Goal: Task Accomplishment & Management: Complete application form

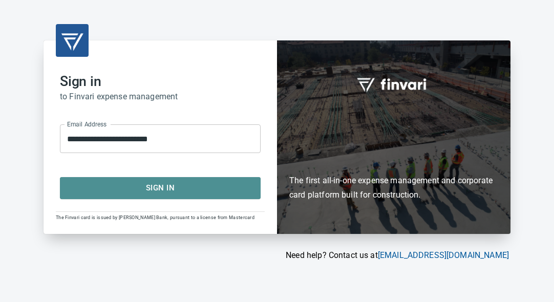
click at [156, 186] on span "Sign In" at bounding box center [160, 187] width 178 height 13
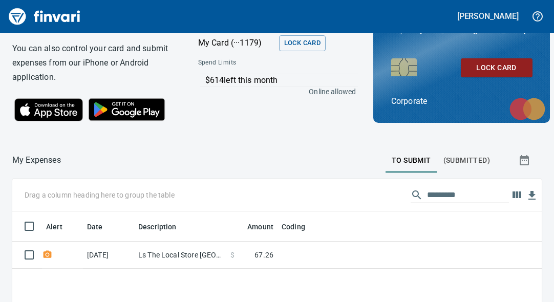
scroll to position [51, 0]
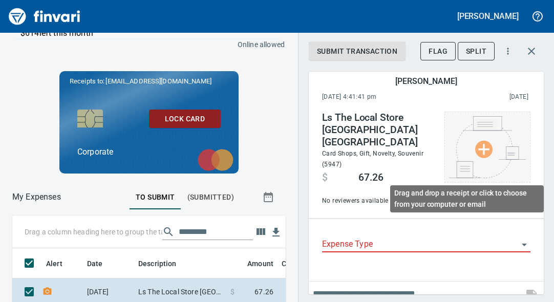
scroll to position [174, 250]
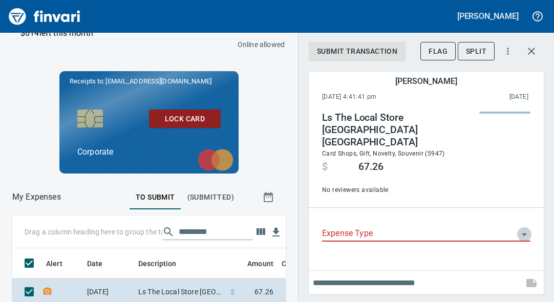
click at [526, 234] on icon "Open" at bounding box center [524, 235] width 5 height 3
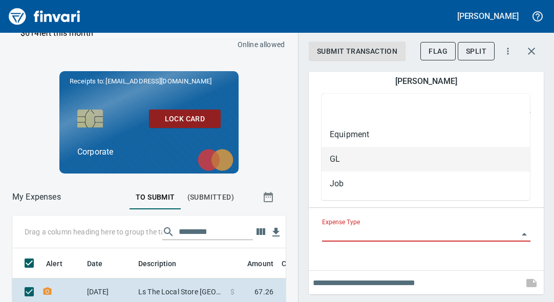
click at [381, 159] on li "GL" at bounding box center [426, 159] width 208 height 25
type input "**"
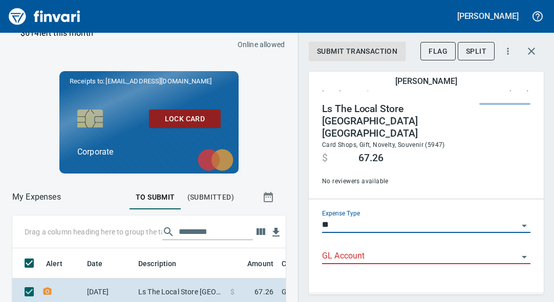
scroll to position [19, 0]
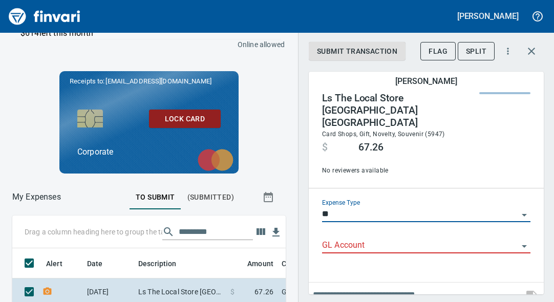
click at [519, 240] on icon "Open" at bounding box center [524, 246] width 12 height 12
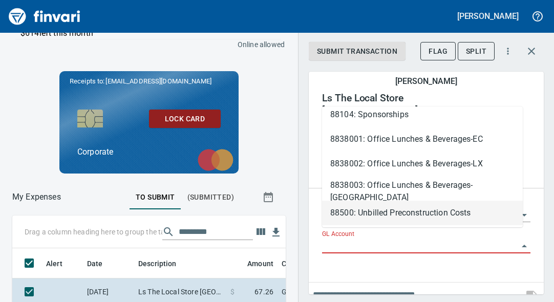
scroll to position [871, 0]
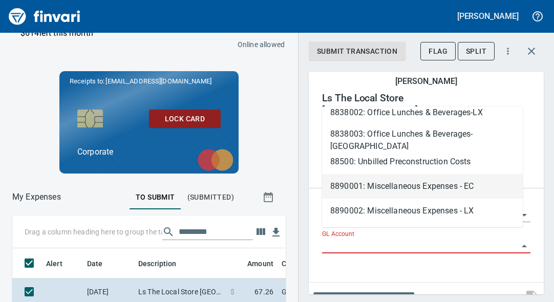
click at [378, 182] on li "8890001: Miscellaneous Expenses - EC" at bounding box center [422, 186] width 201 height 25
type input "**********"
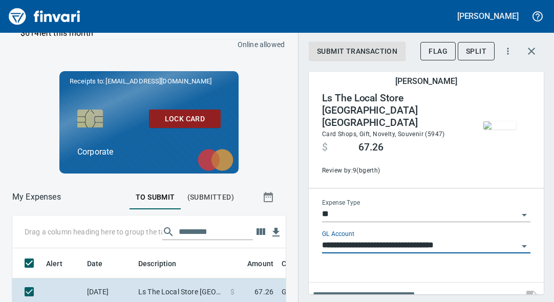
scroll to position [23, 0]
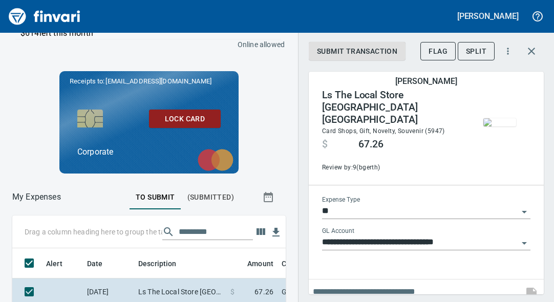
click at [333, 271] on div at bounding box center [426, 273] width 235 height 4
click at [337, 259] on div "**********" at bounding box center [426, 229] width 225 height 83
click at [518, 237] on icon "Open" at bounding box center [524, 243] width 12 height 12
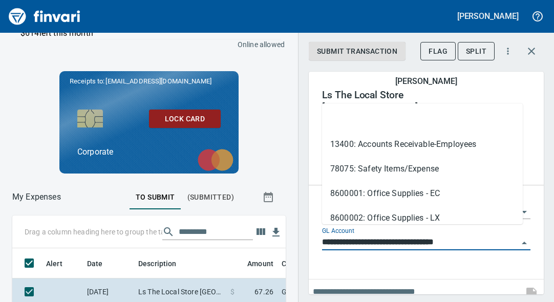
scroll to position [174, 250]
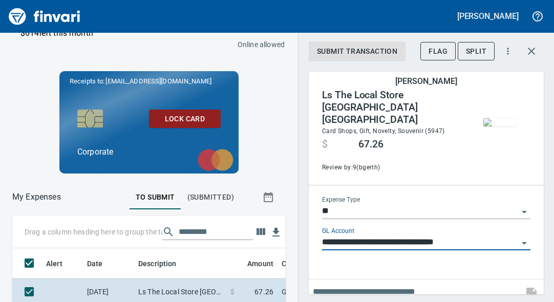
click at [360, 249] on div "**********" at bounding box center [426, 229] width 225 height 83
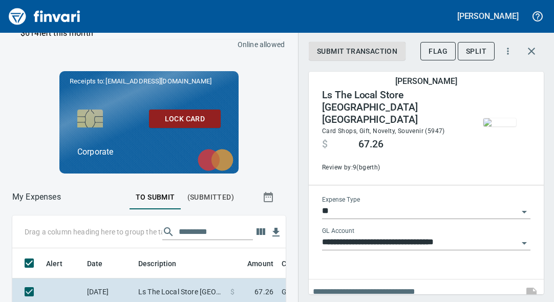
click at [359, 271] on div at bounding box center [426, 273] width 235 height 4
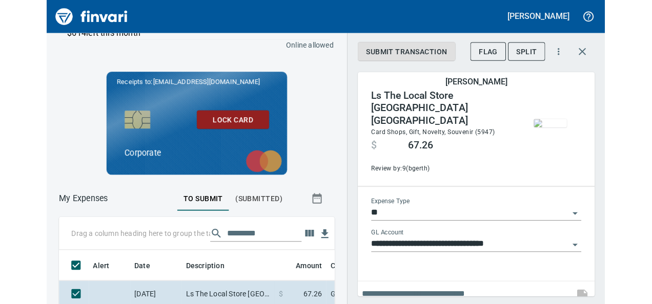
scroll to position [175, 355]
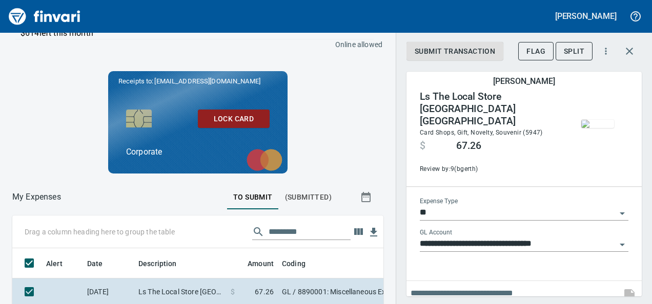
click at [478, 285] on input "text" at bounding box center [513, 293] width 206 height 16
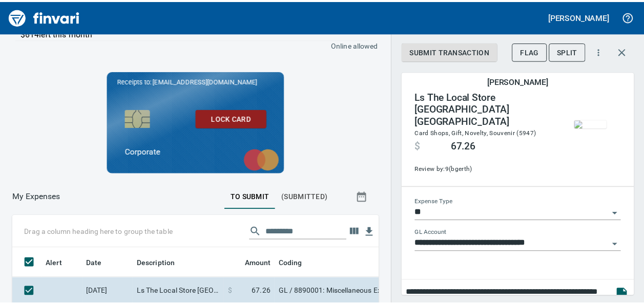
scroll to position [176, 347]
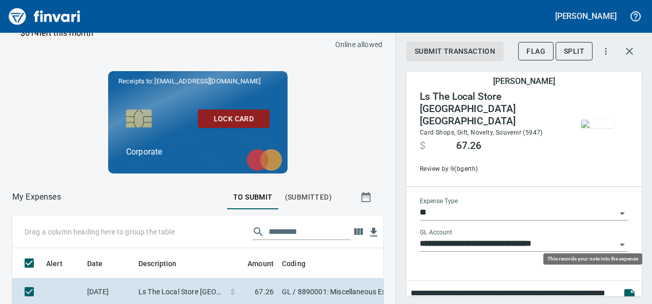
type input "**********"
click at [554, 289] on icon "button" at bounding box center [629, 293] width 10 height 8
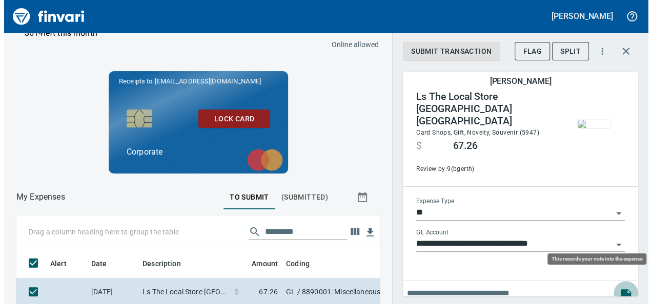
scroll to position [176, 339]
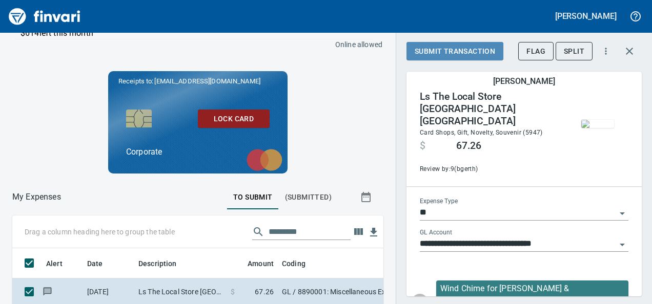
click at [445, 51] on span "Submit Transaction" at bounding box center [454, 51] width 80 height 13
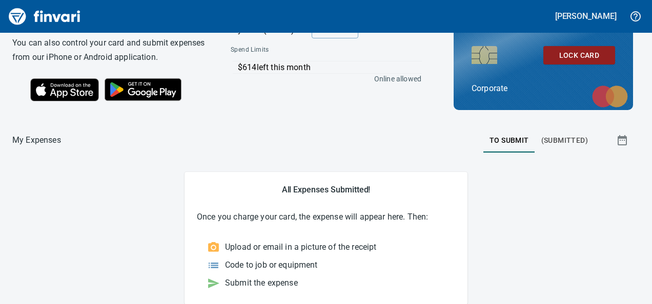
scroll to position [36, 0]
